Goal: Information Seeking & Learning: Learn about a topic

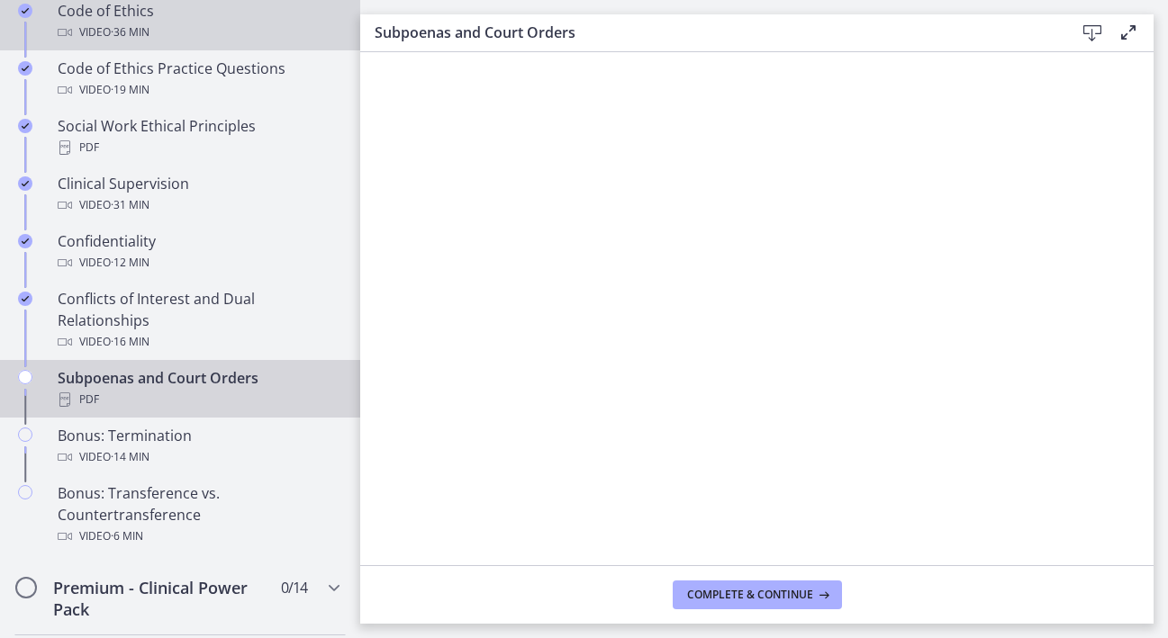
scroll to position [966, 0]
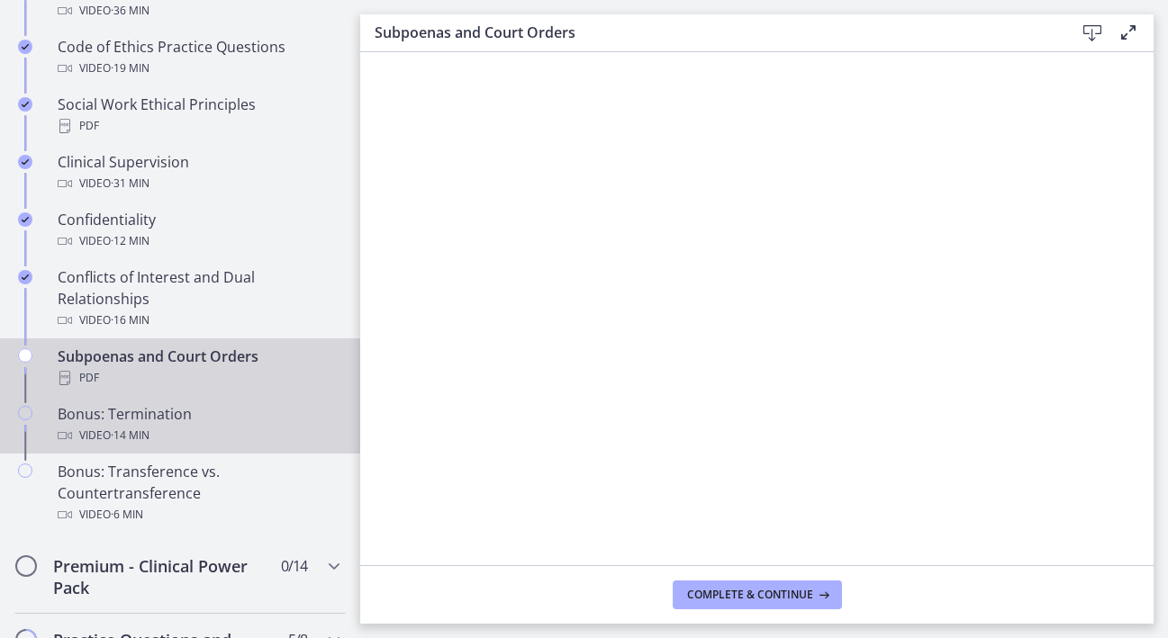
click at [195, 447] on div "Video · 14 min" at bounding box center [198, 436] width 281 height 22
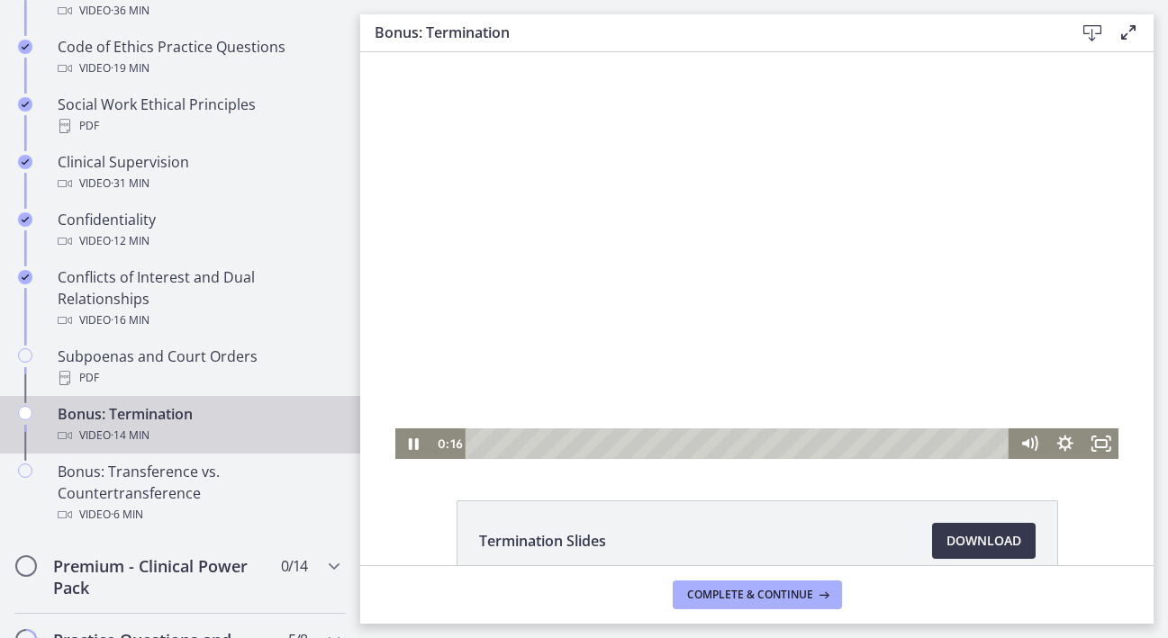
click at [676, 322] on div at bounding box center [757, 255] width 724 height 407
click at [1094, 439] on rect "Fullscreen" at bounding box center [1100, 443] width 13 height 9
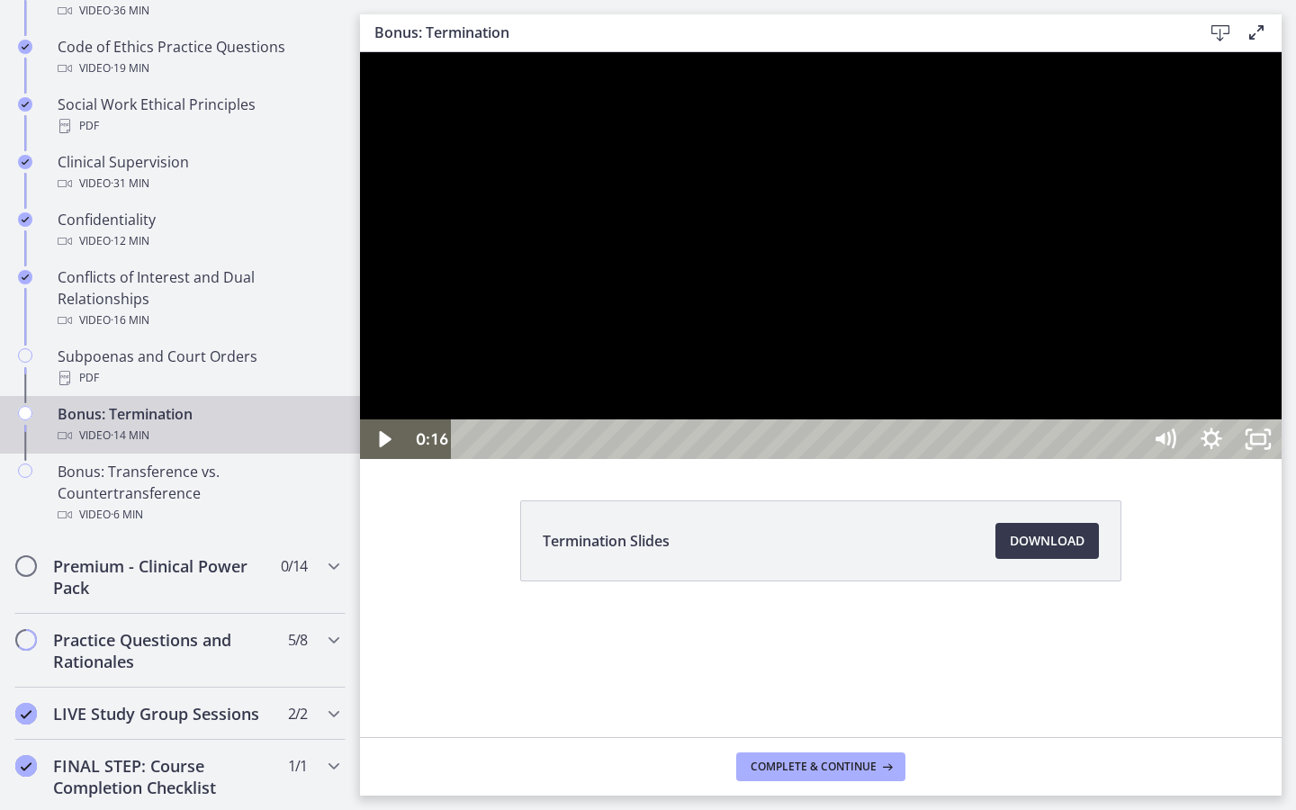
click at [1017, 459] on div at bounding box center [821, 255] width 922 height 407
click at [921, 365] on div at bounding box center [821, 255] width 922 height 407
drag, startPoint x: 1169, startPoint y: 456, endPoint x: 1171, endPoint y: 445, distance: 11.1
click at [1167, 446] on div at bounding box center [821, 255] width 922 height 407
click at [1167, 459] on div at bounding box center [821, 255] width 922 height 407
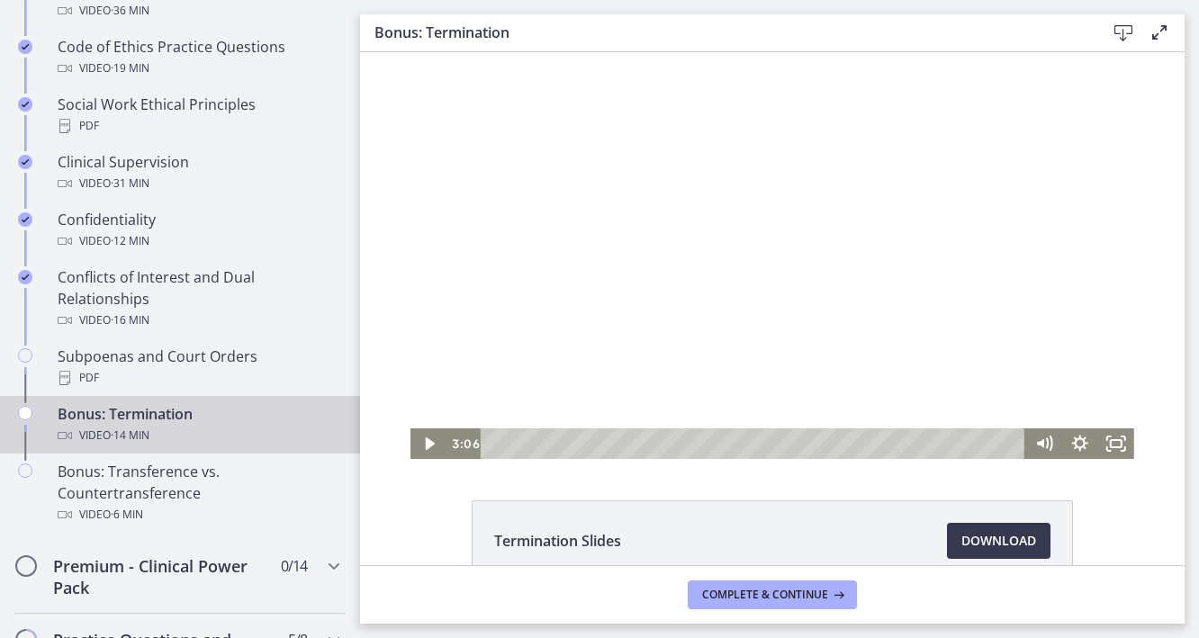
click at [842, 342] on div at bounding box center [773, 255] width 724 height 407
click at [642, 486] on div "Termination Slides Download Opens in a new window" at bounding box center [772, 308] width 825 height 513
click at [1114, 445] on rect "Fullscreen" at bounding box center [1116, 443] width 11 height 7
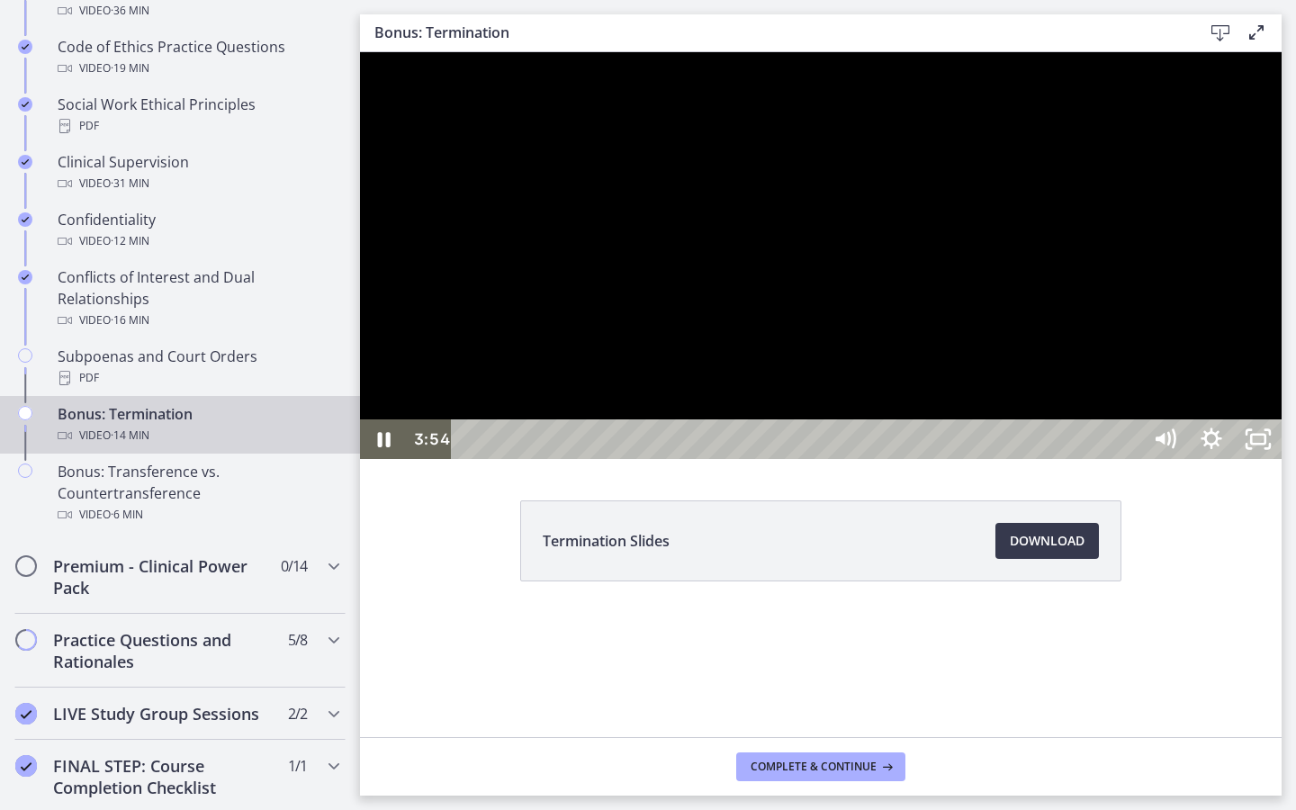
click at [1167, 391] on div at bounding box center [821, 255] width 922 height 407
click at [1167, 459] on div at bounding box center [821, 255] width 922 height 407
click at [924, 459] on div at bounding box center [821, 255] width 922 height 407
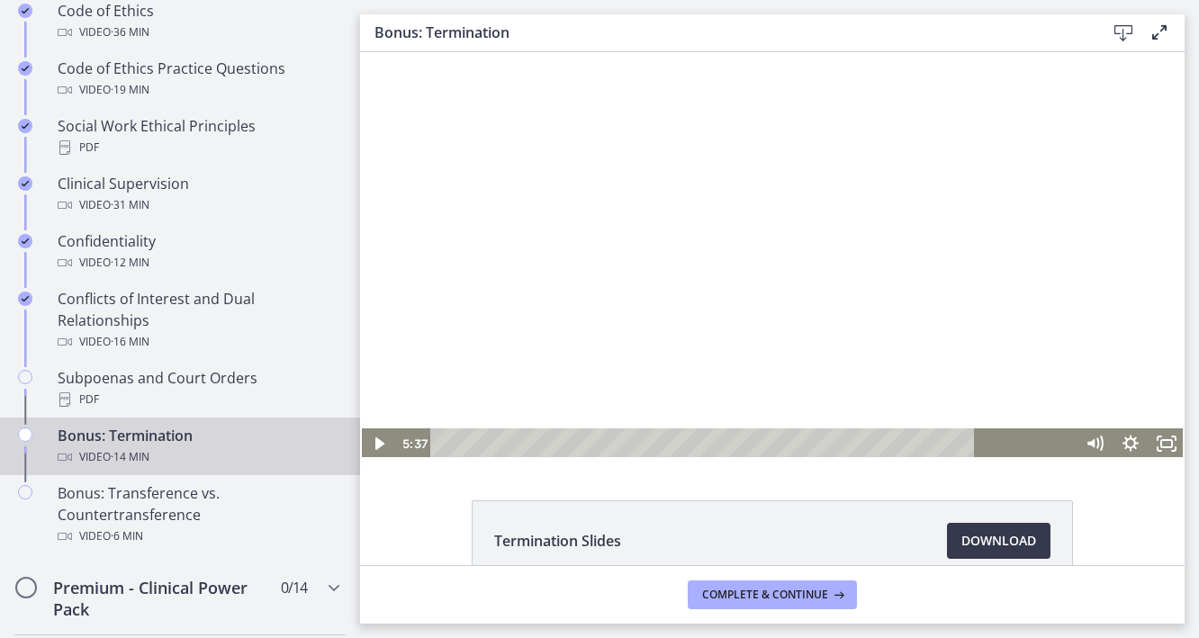
scroll to position [966, 0]
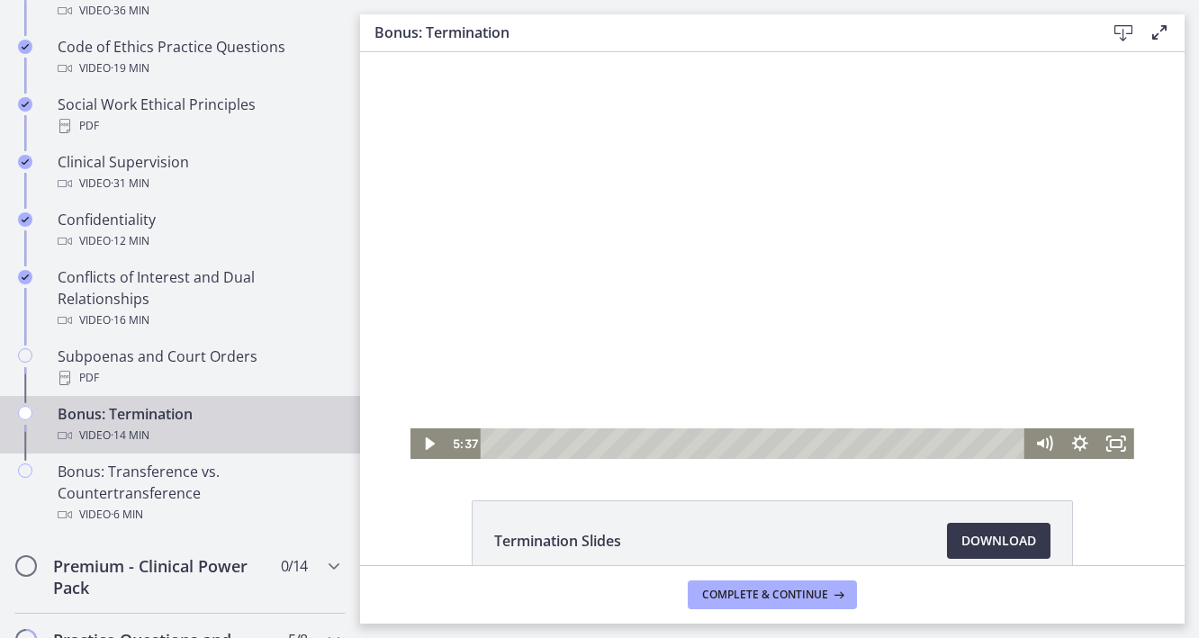
click at [709, 307] on div at bounding box center [773, 255] width 724 height 407
click at [985, 236] on div at bounding box center [773, 255] width 724 height 407
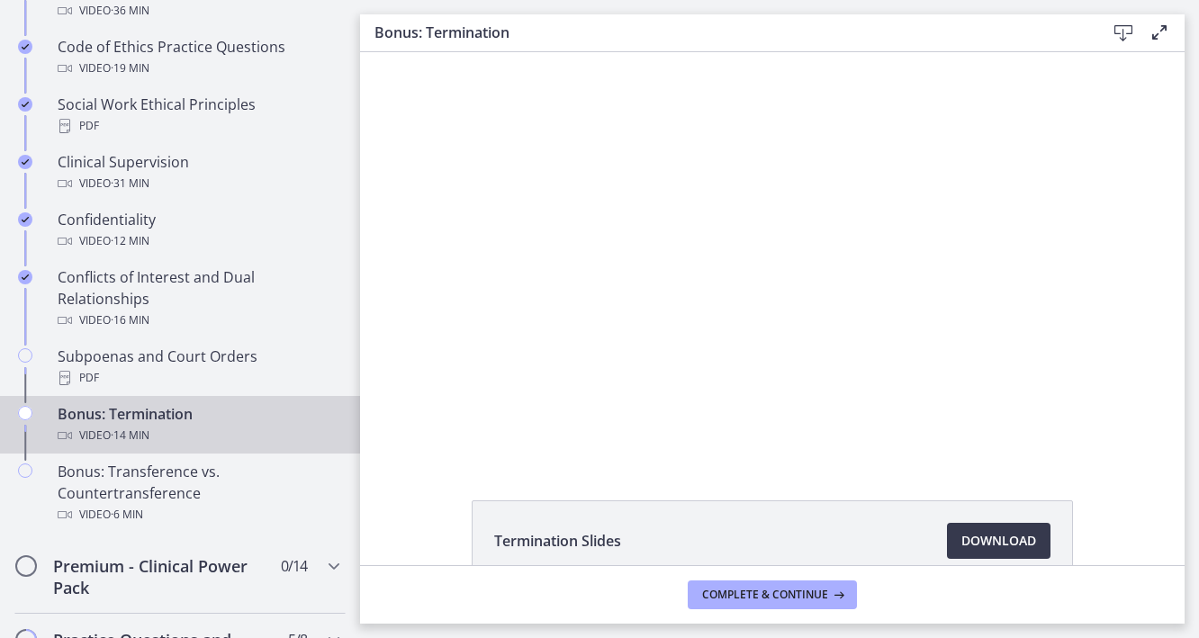
click at [411, 52] on button "Play Video: ctfgpa58fh3s72o17vcg.mp4" at bounding box center [411, 52] width 1 height 1
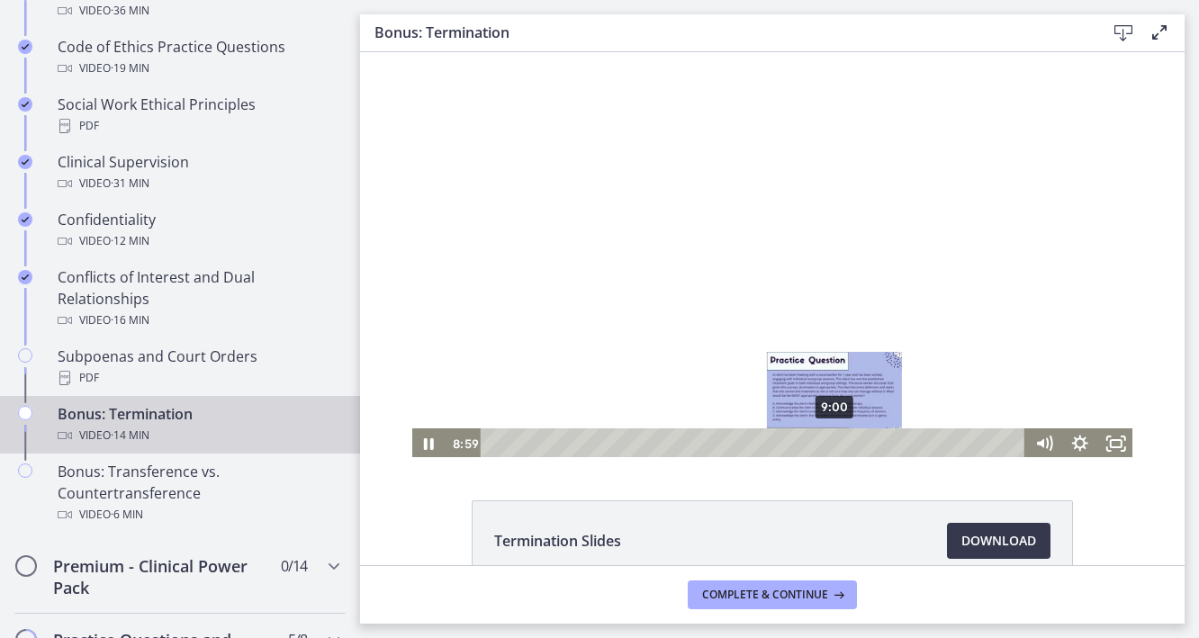
click at [742, 297] on div at bounding box center [773, 255] width 724 height 407
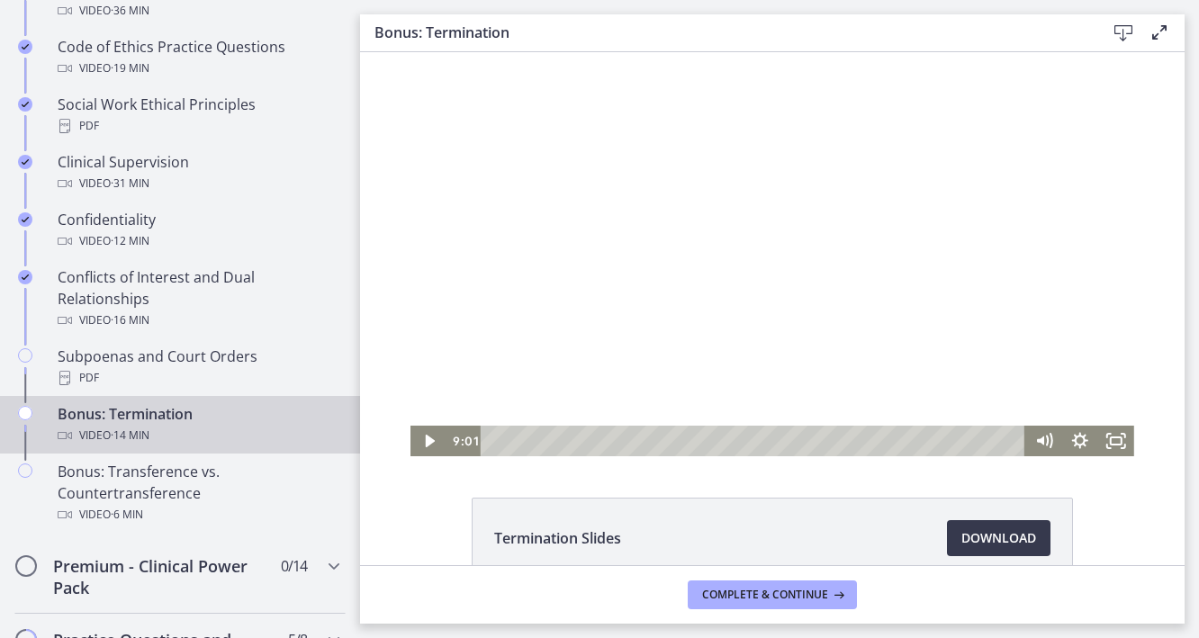
scroll to position [4, 0]
click at [641, 381] on div at bounding box center [773, 252] width 724 height 407
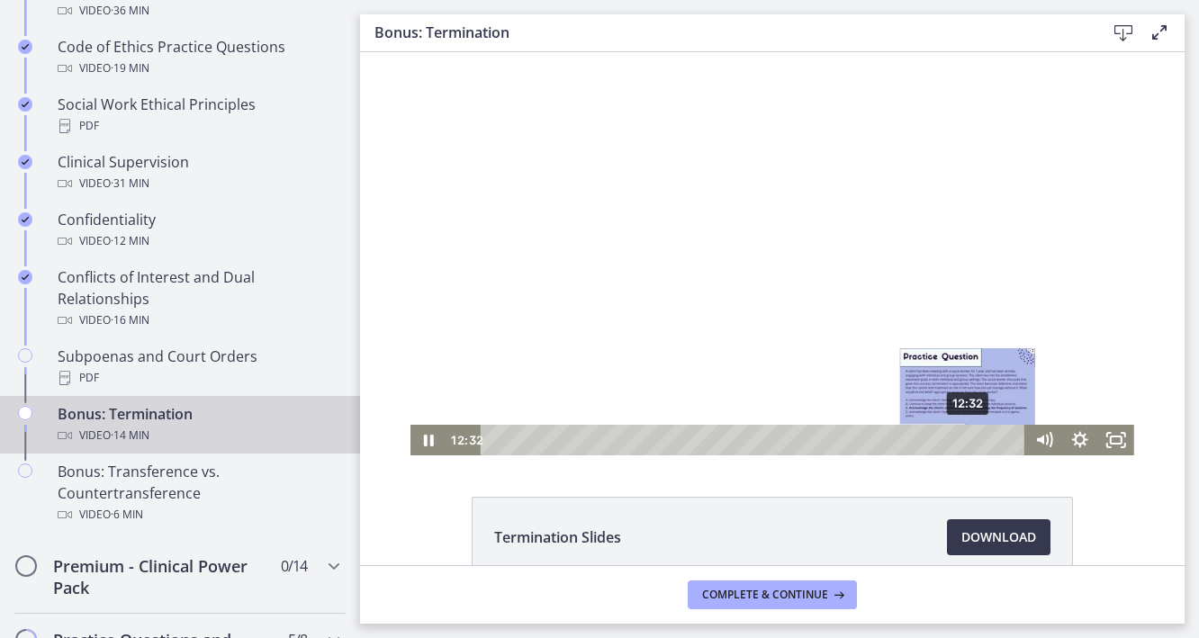
click at [962, 441] on div "12:32" at bounding box center [755, 440] width 523 height 31
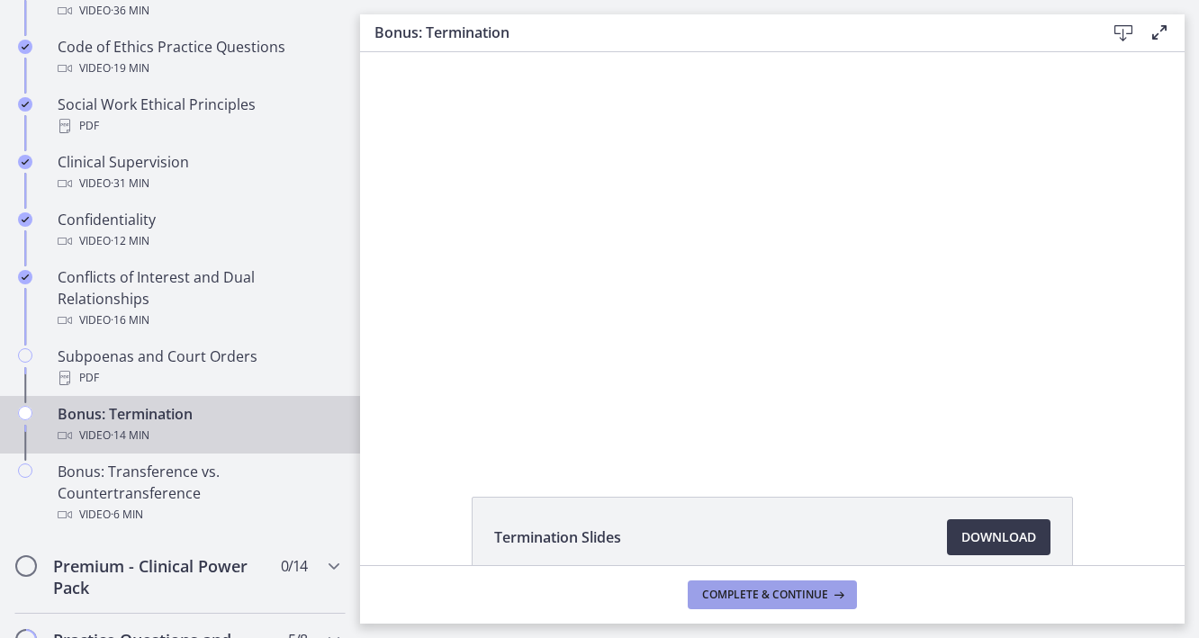
click at [745, 593] on span "Complete & continue" at bounding box center [765, 595] width 126 height 14
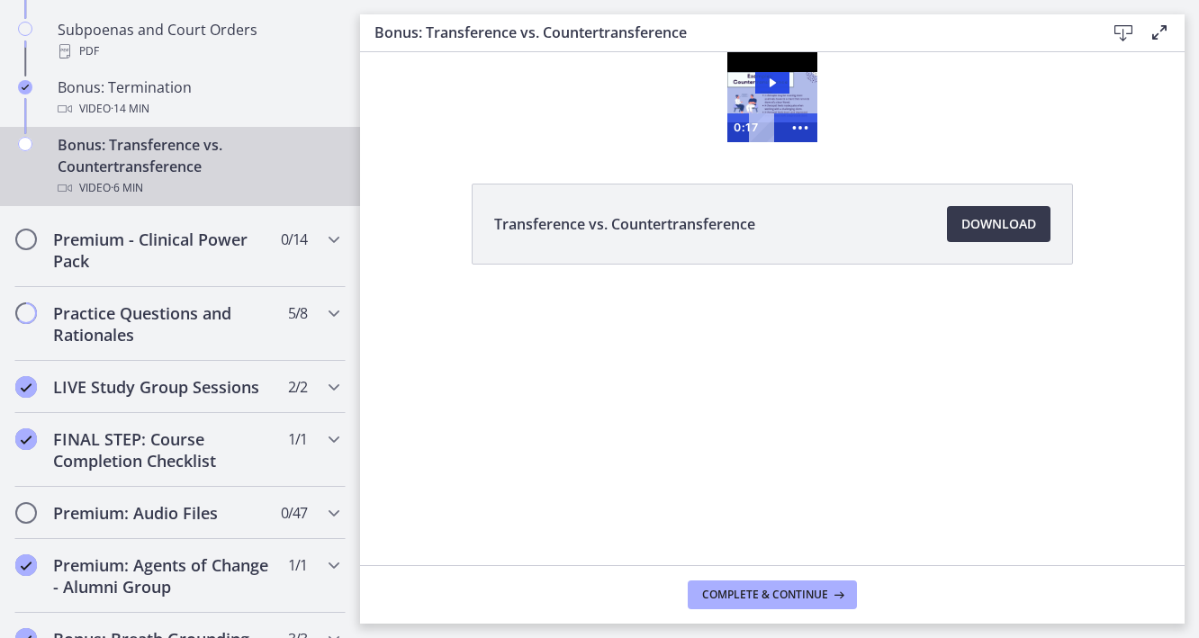
scroll to position [1176, 0]
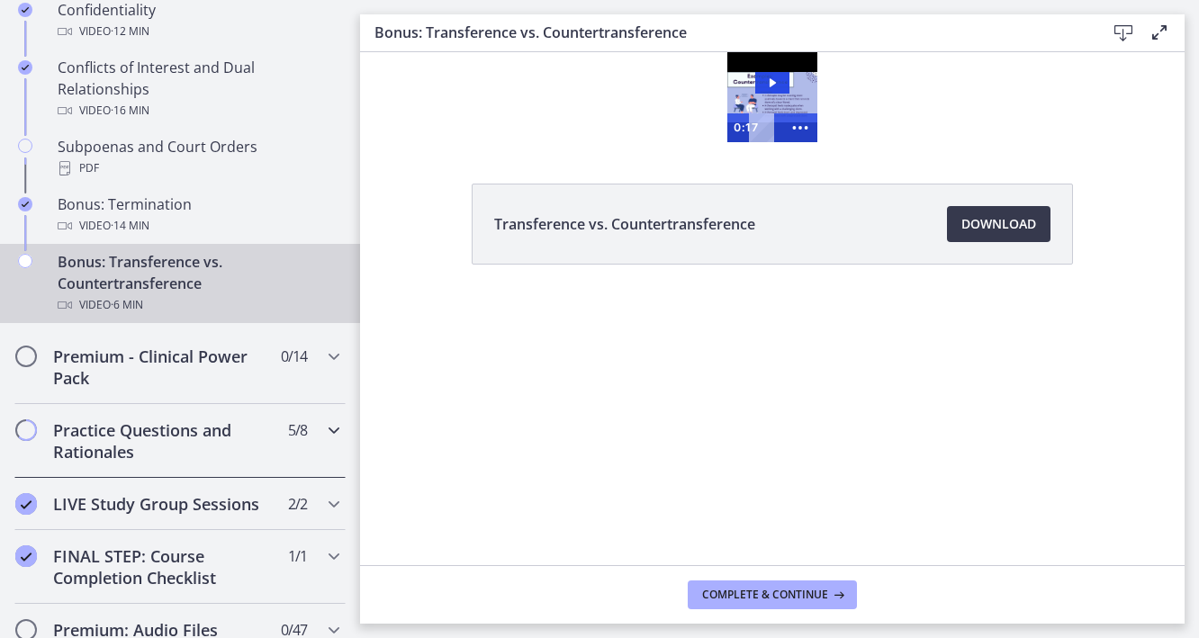
click at [257, 456] on h2 "Practice Questions and Rationales" at bounding box center [163, 441] width 220 height 43
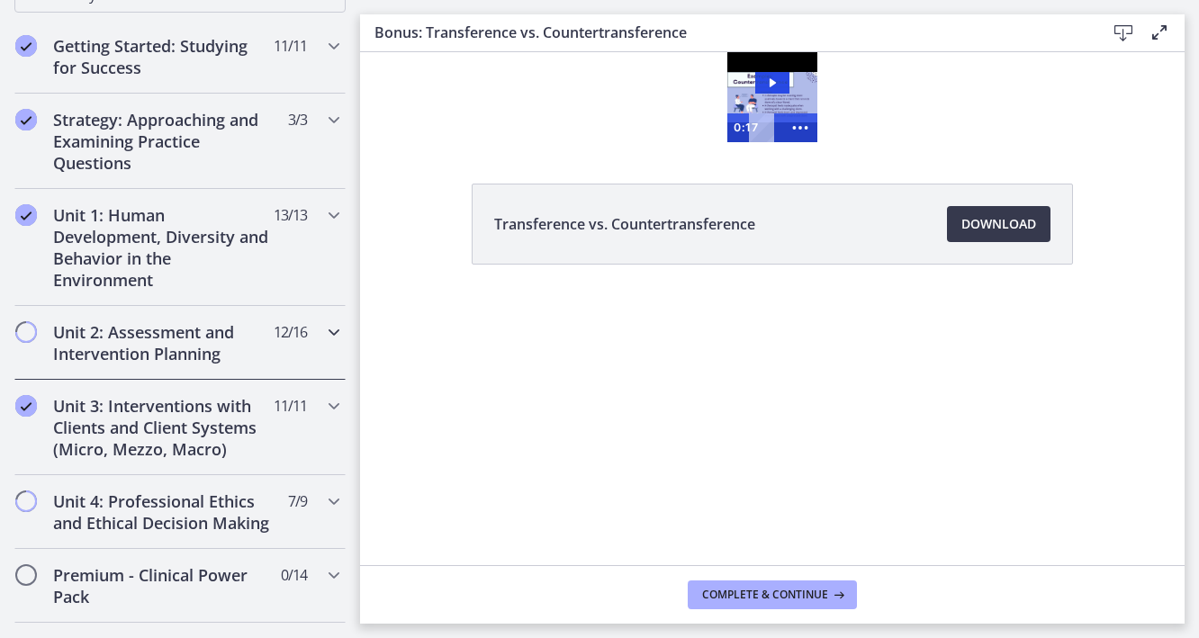
scroll to position [379, 0]
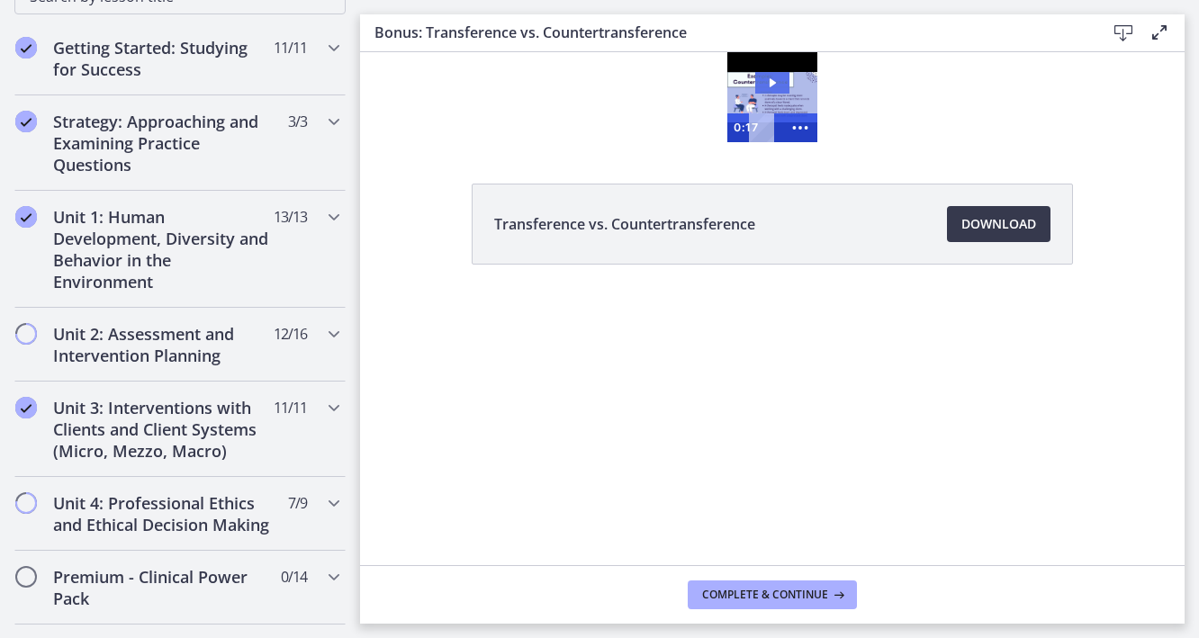
click at [761, 82] on icon "Play Video: ctfgtlmqvn4c72r5t72g.mp4" at bounding box center [772, 83] width 34 height 22
click at [809, 132] on icon "Show more buttons" at bounding box center [800, 127] width 34 height 29
click at [775, 128] on icon "Fullscreen" at bounding box center [766, 127] width 34 height 29
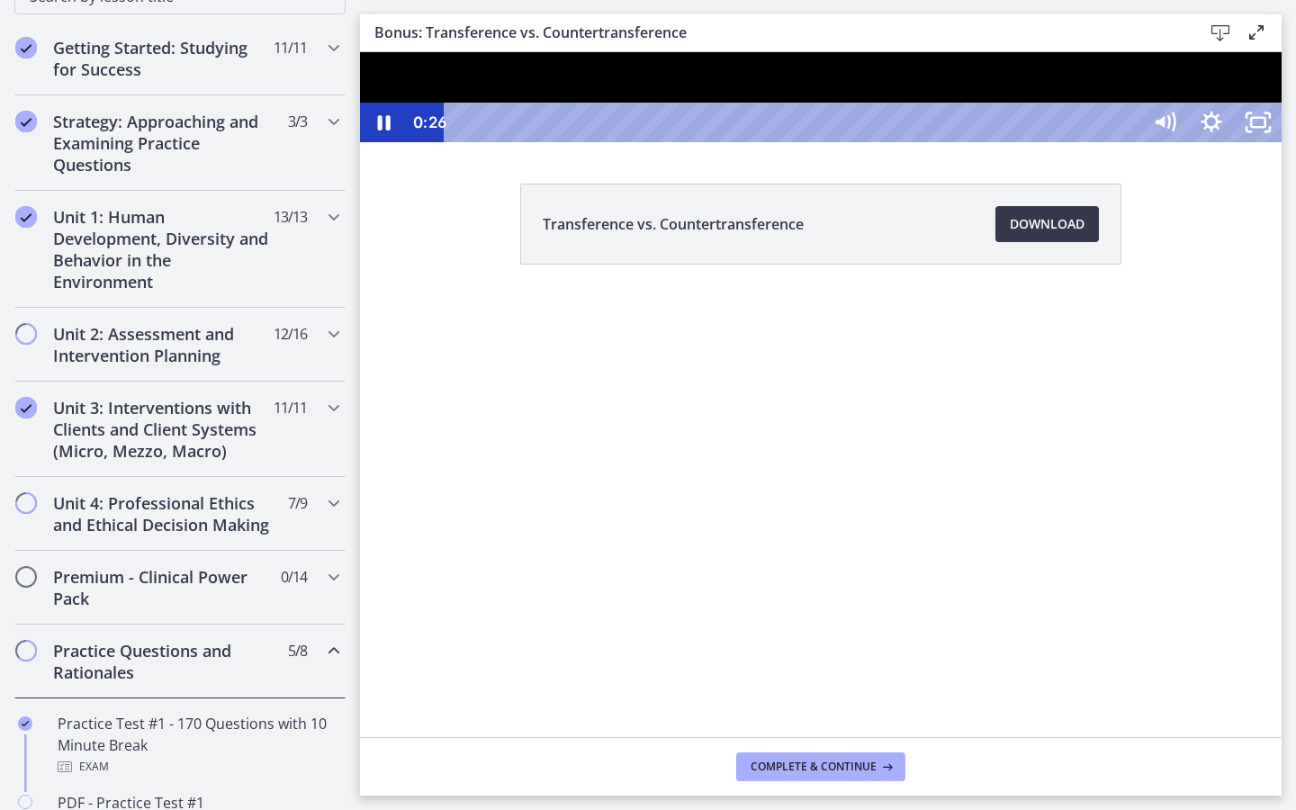
click at [1167, 142] on div at bounding box center [821, 97] width 922 height 90
click at [1131, 142] on div at bounding box center [821, 97] width 922 height 90
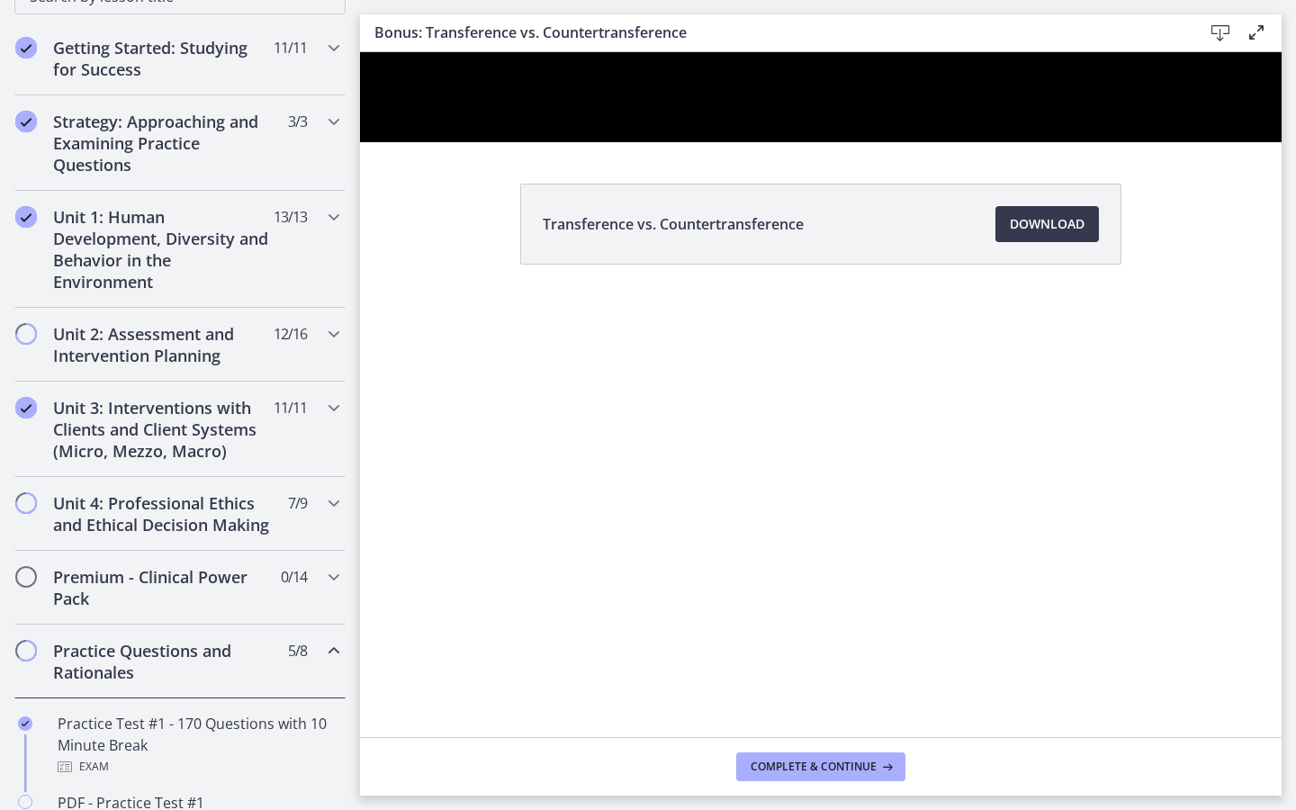
click at [1131, 142] on div at bounding box center [821, 97] width 922 height 90
click at [360, 52] on button "Play Video: ctfgtlmqvn4c72r5t72g.mp4" at bounding box center [360, 52] width 1 height 1
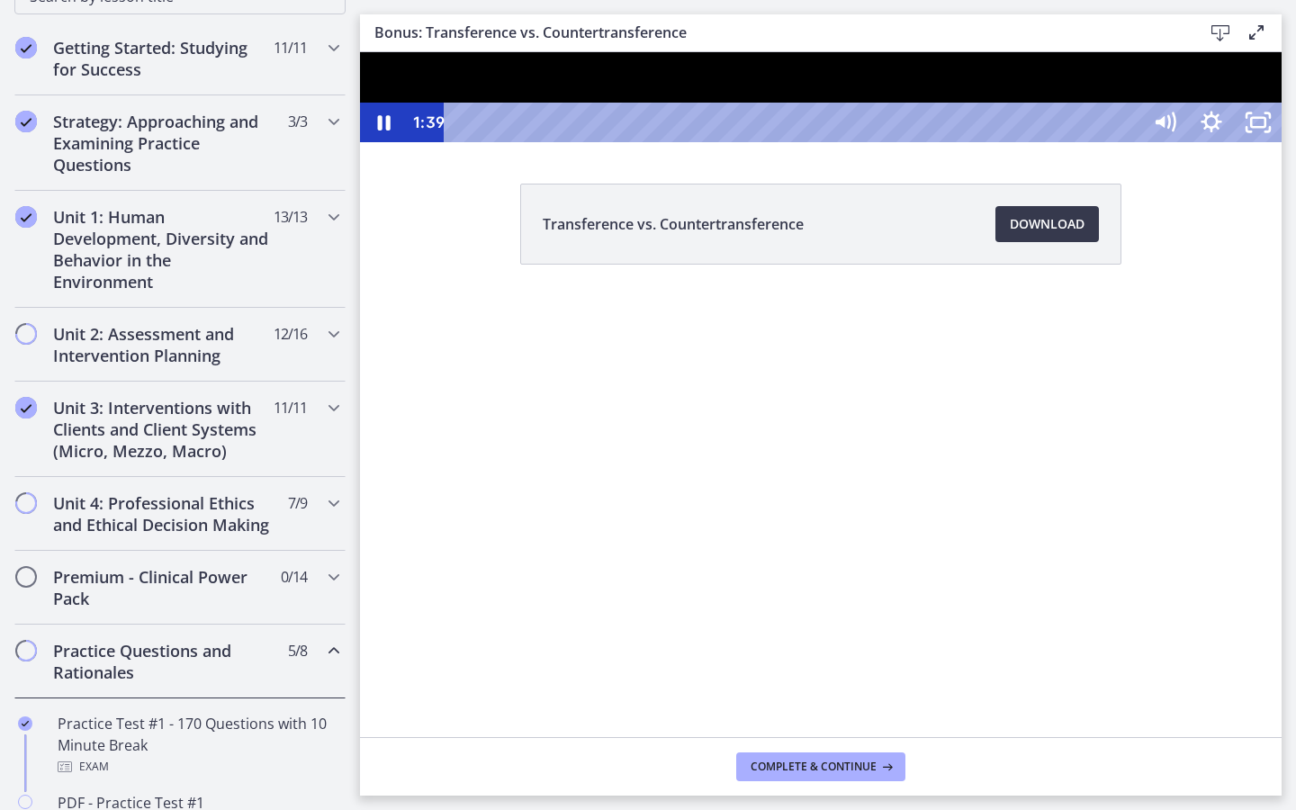
click at [1167, 142] on div at bounding box center [821, 97] width 922 height 90
click at [360, 52] on button "Play Video: ctfgtlmqvn4c72r5t72g.mp4" at bounding box center [360, 52] width 1 height 1
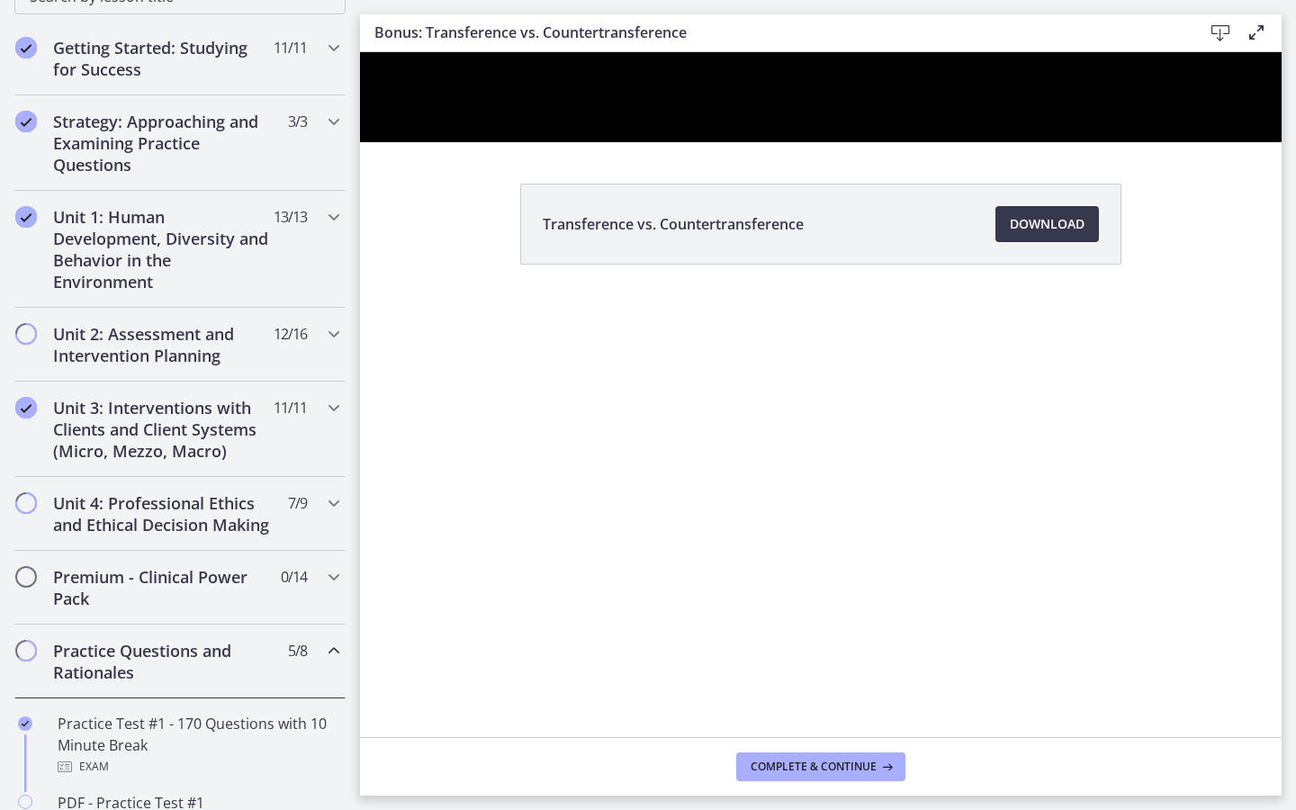
click at [360, 52] on button "Pause: ctfgtlmqvn4c72r5t72g.mp4" at bounding box center [360, 52] width 1 height 1
click at [360, 52] on button "Play Video: ctfgtlmqvn4c72r5t72g.mp4" at bounding box center [360, 52] width 1 height 1
click at [1167, 142] on div at bounding box center [821, 97] width 922 height 90
click at [360, 52] on button "Play Video: ctfgtlmqvn4c72r5t72g.mp4" at bounding box center [360, 52] width 1 height 1
click at [360, 52] on button "Pause: ctfgtlmqvn4c72r5t72g.mp4" at bounding box center [360, 52] width 1 height 1
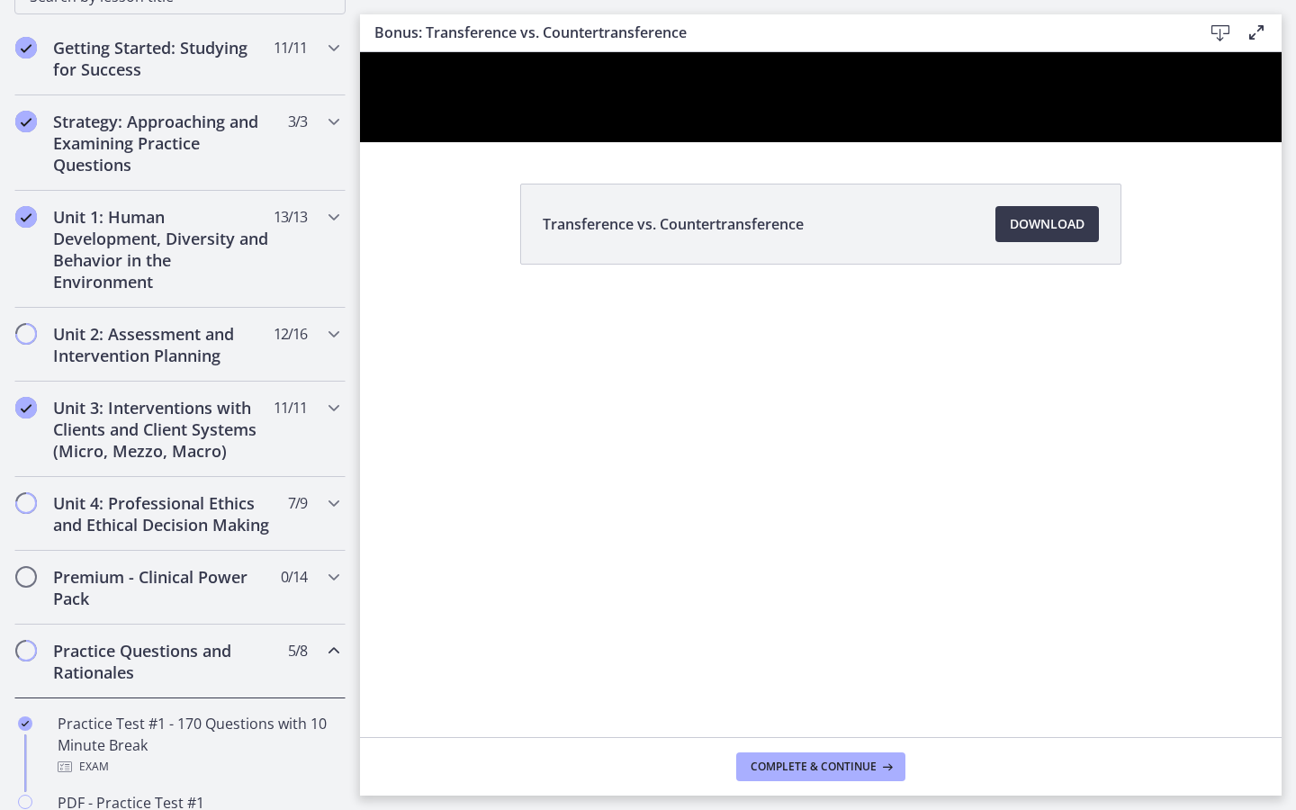
click at [360, 52] on button "Play Video: ctfgtlmqvn4c72r5t72g.mp4" at bounding box center [360, 52] width 1 height 1
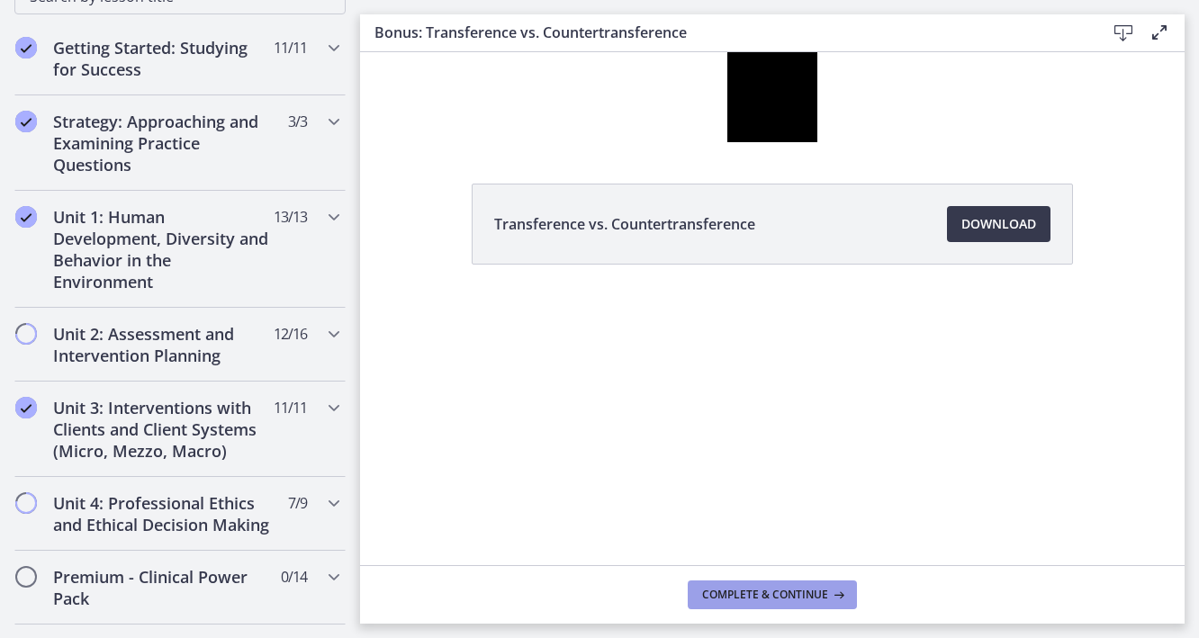
click at [822, 582] on button "Complete & continue" at bounding box center [772, 595] width 169 height 29
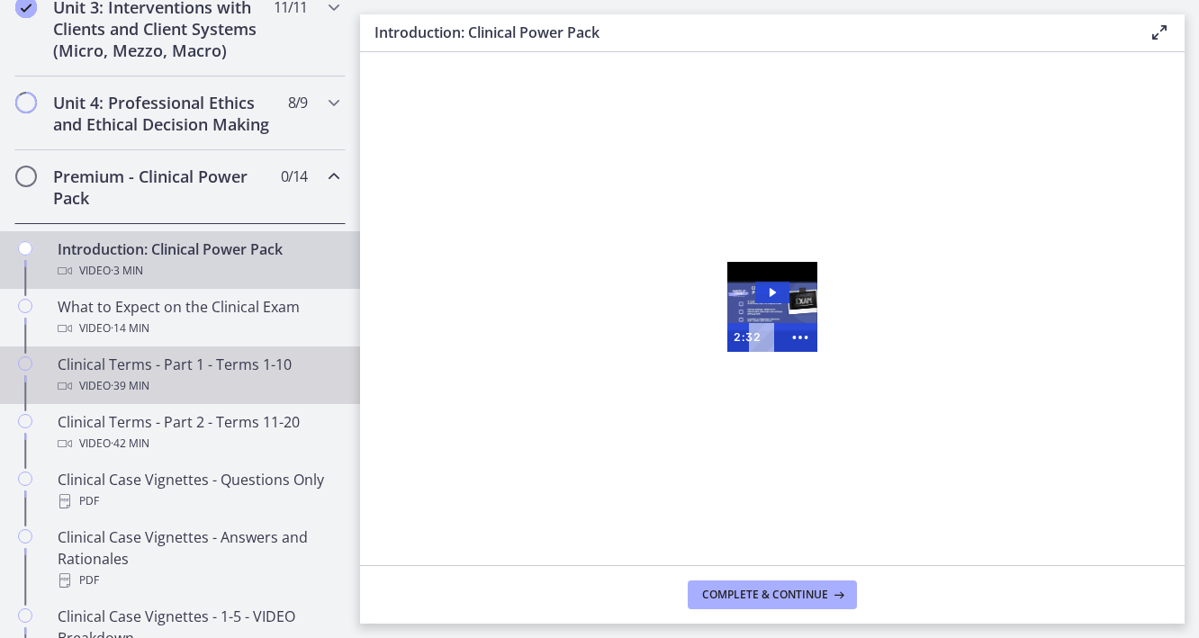
click at [167, 384] on div "Clinical Terms - Part 1 - Terms 1-10 Video · 39 min" at bounding box center [198, 375] width 281 height 43
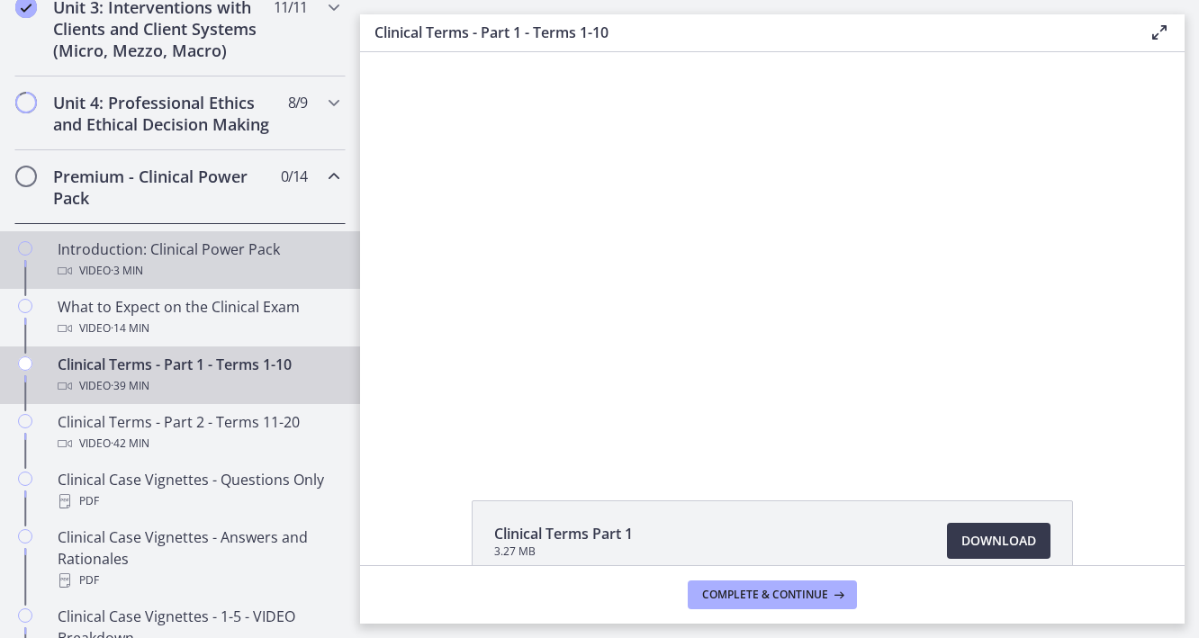
click at [257, 273] on div "Introduction: Clinical Power Pack Video · 3 min" at bounding box center [198, 260] width 281 height 43
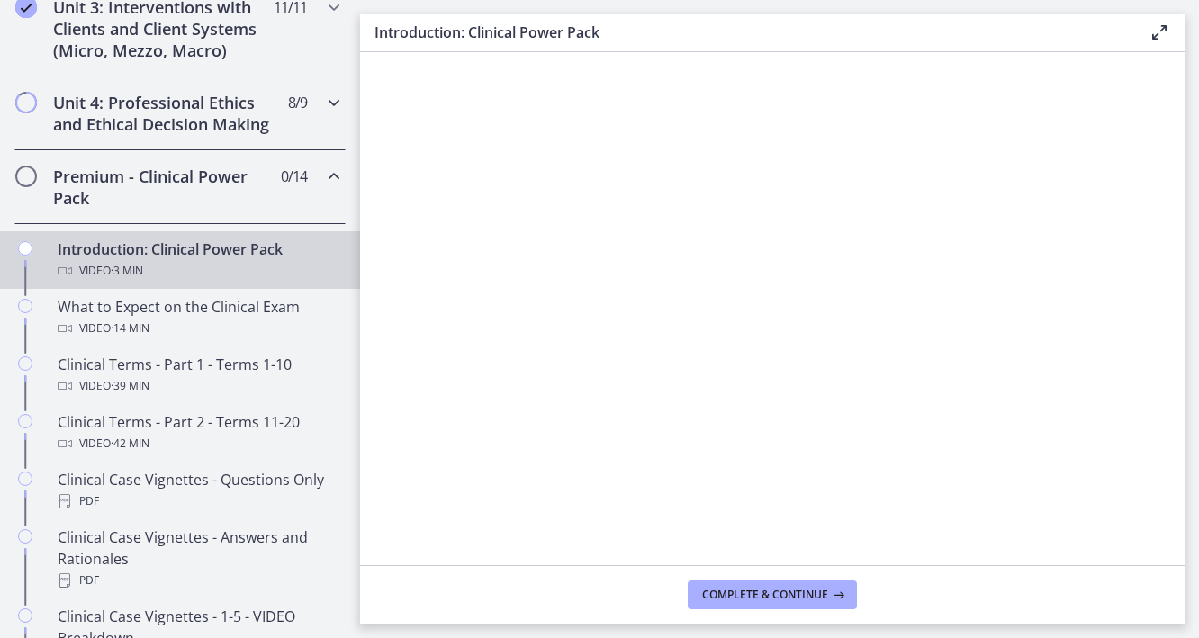
click at [221, 113] on h2 "Unit 4: Professional Ethics and Ethical Decision Making" at bounding box center [163, 113] width 220 height 43
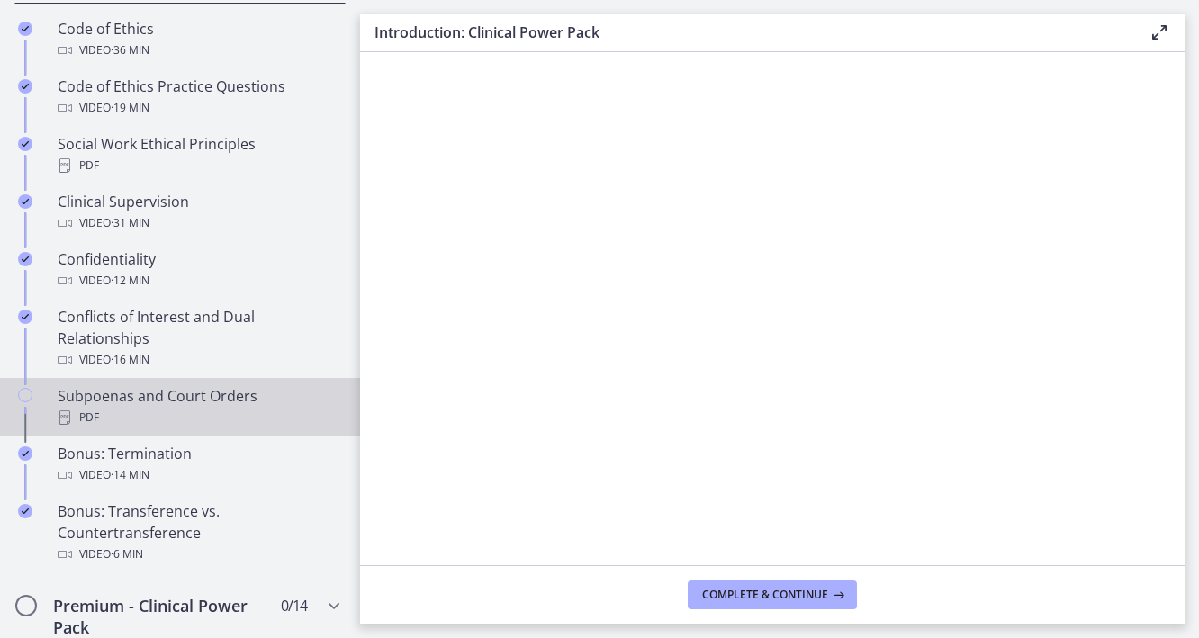
click at [25, 402] on icon "Chapters" at bounding box center [25, 395] width 14 height 14
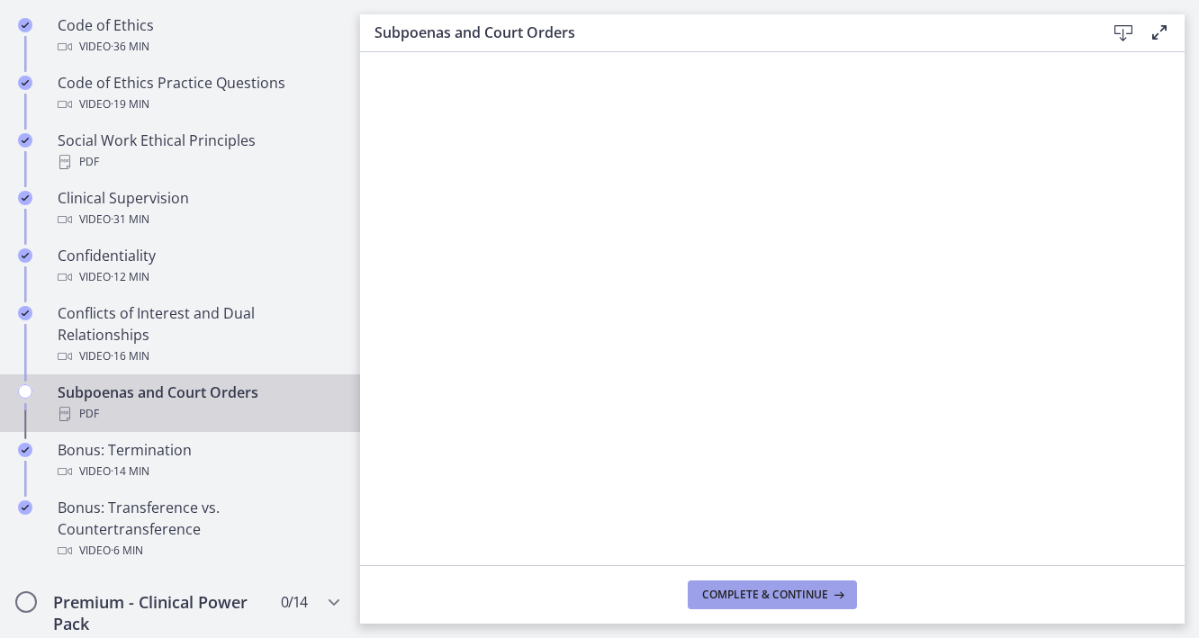
click at [731, 590] on span "Complete & continue" at bounding box center [765, 595] width 126 height 14
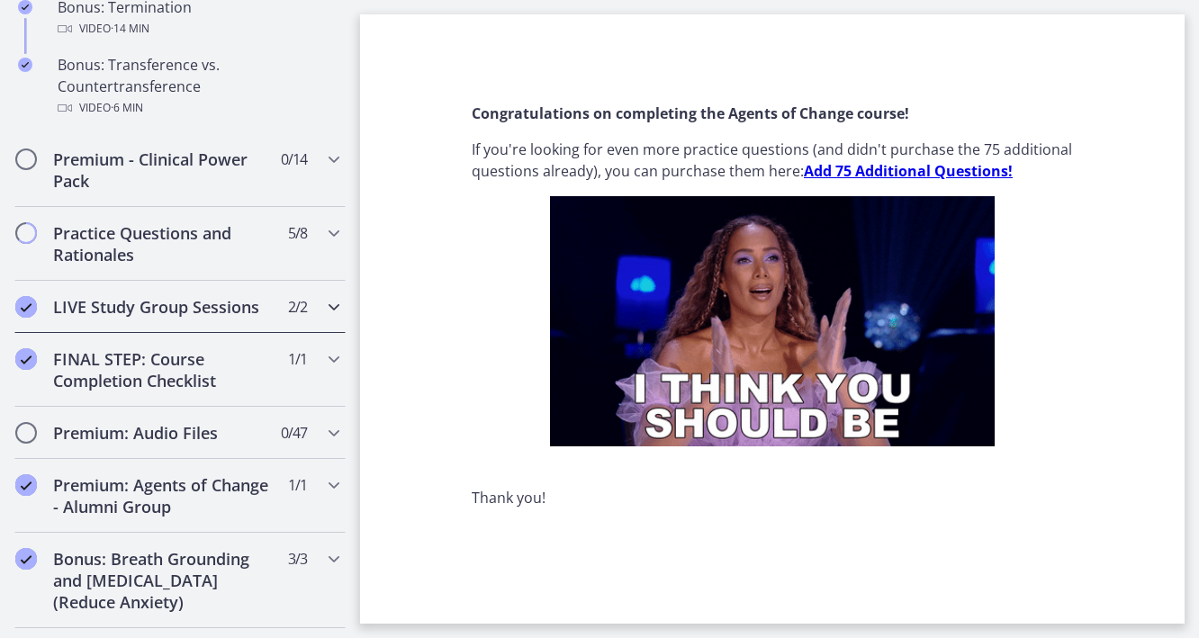
scroll to position [1338, 0]
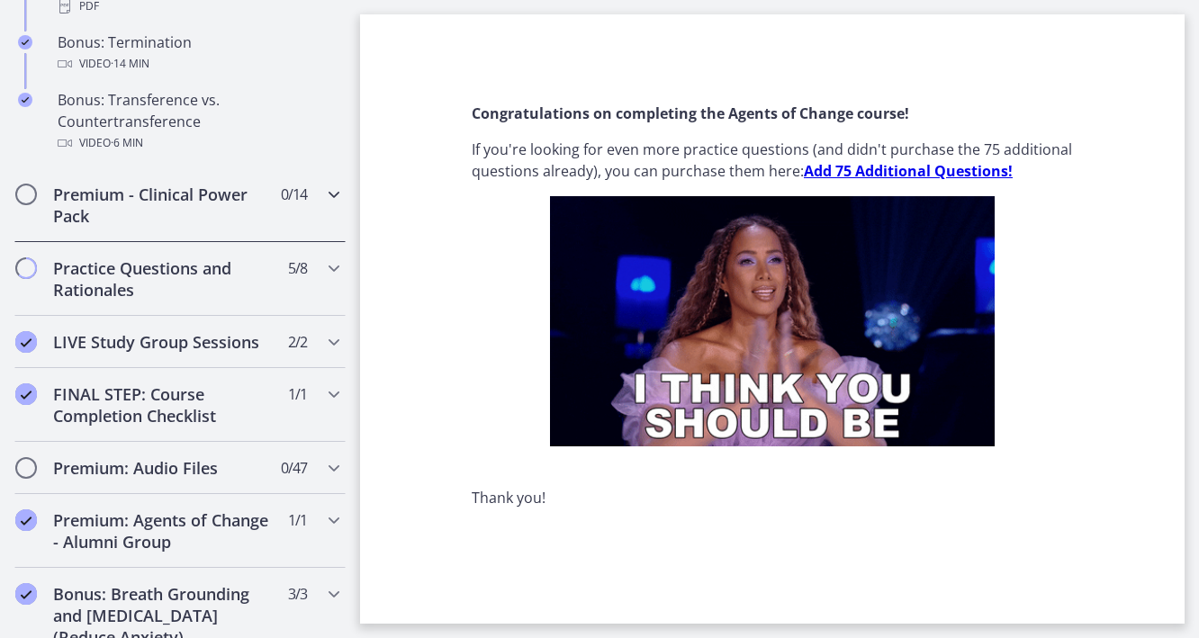
click at [205, 227] on h2 "Premium - Clinical Power Pack" at bounding box center [163, 205] width 220 height 43
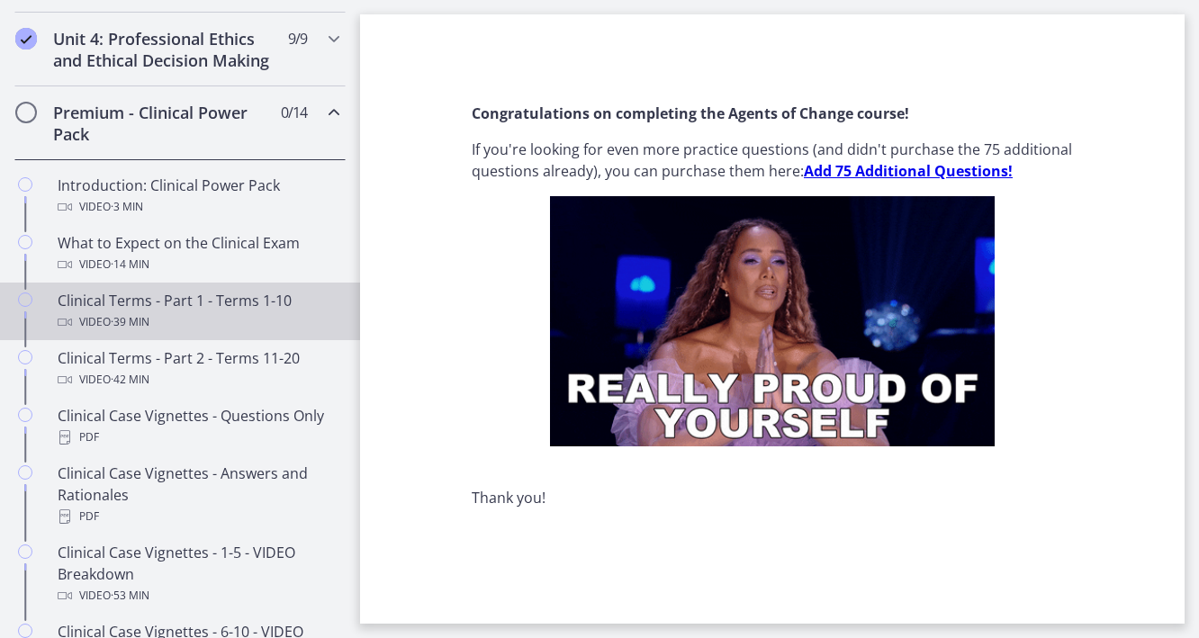
scroll to position [843, 0]
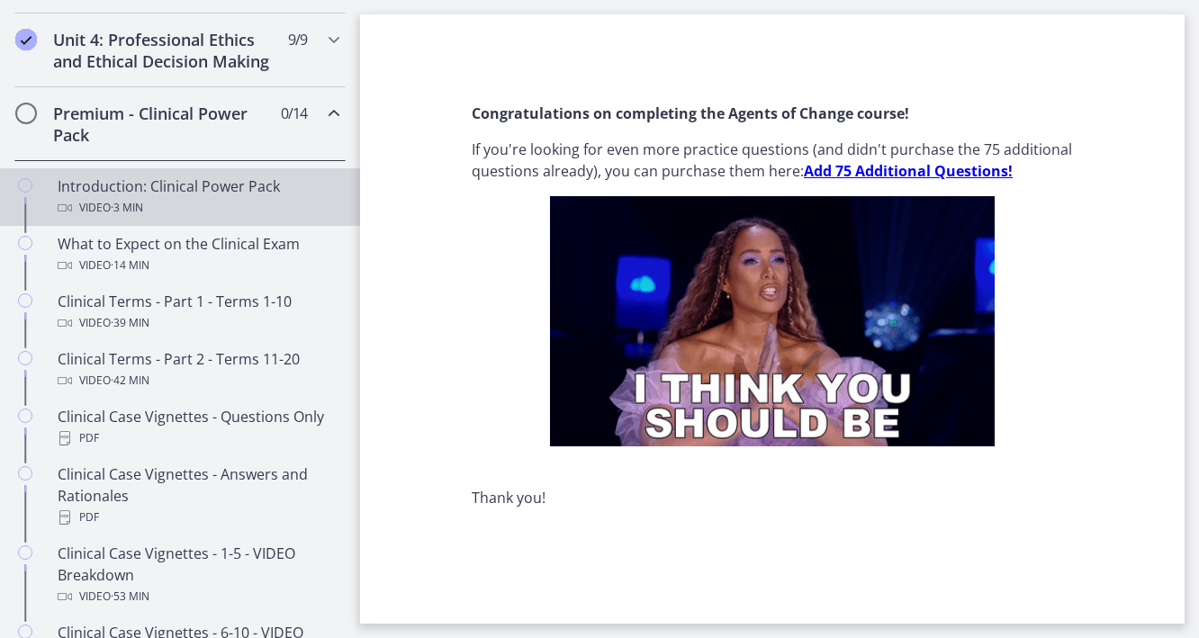
click at [214, 194] on link "Introduction: Clinical Power Pack Video · 3 min" at bounding box center [180, 197] width 360 height 58
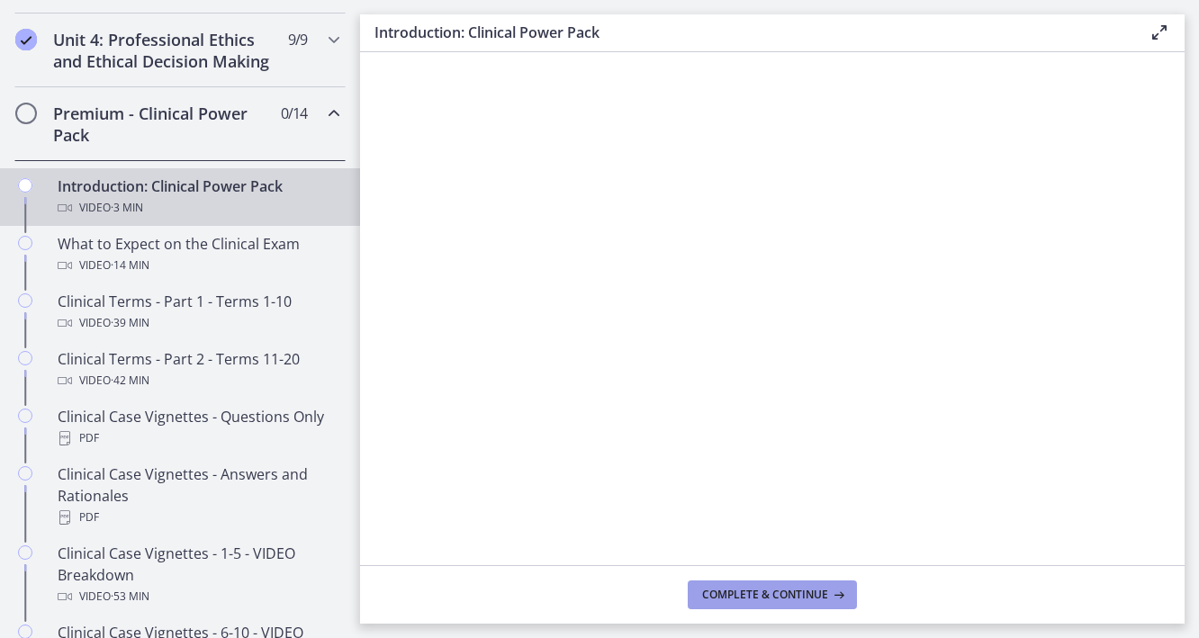
click at [757, 589] on span "Complete & continue" at bounding box center [765, 595] width 126 height 14
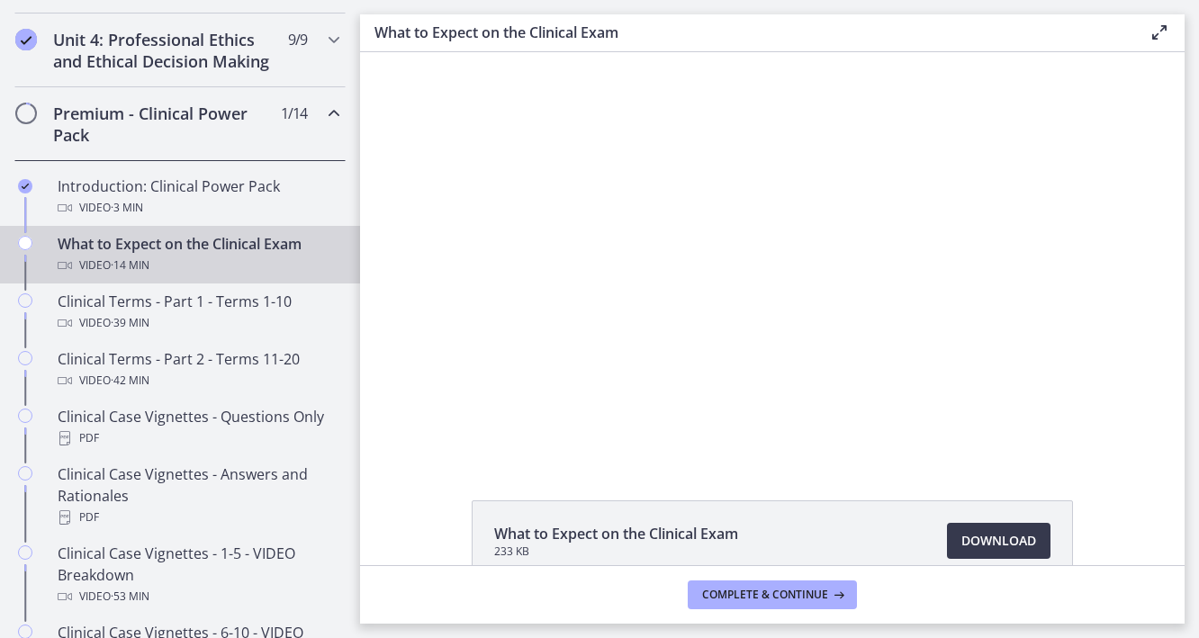
click at [758, 251] on div at bounding box center [773, 255] width 724 height 407
